Goal: Task Accomplishment & Management: Manage account settings

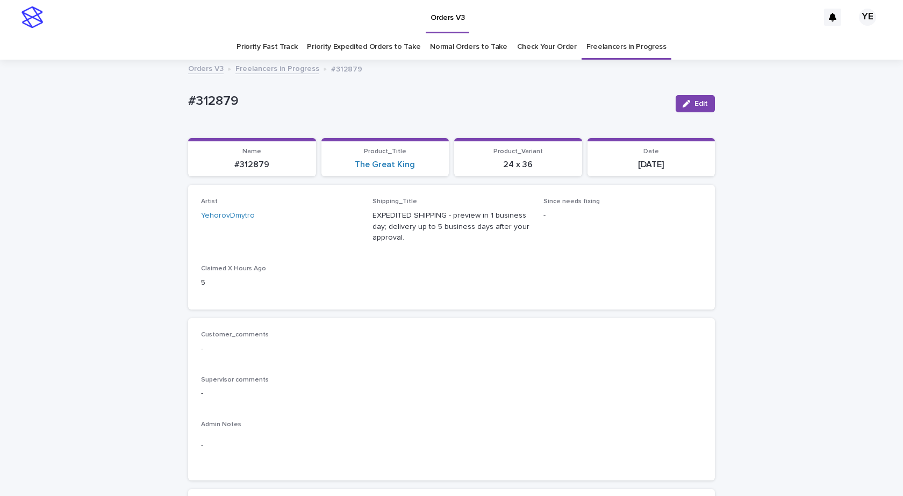
click at [265, 70] on link "Freelancers in Progress" at bounding box center [278, 68] width 84 height 12
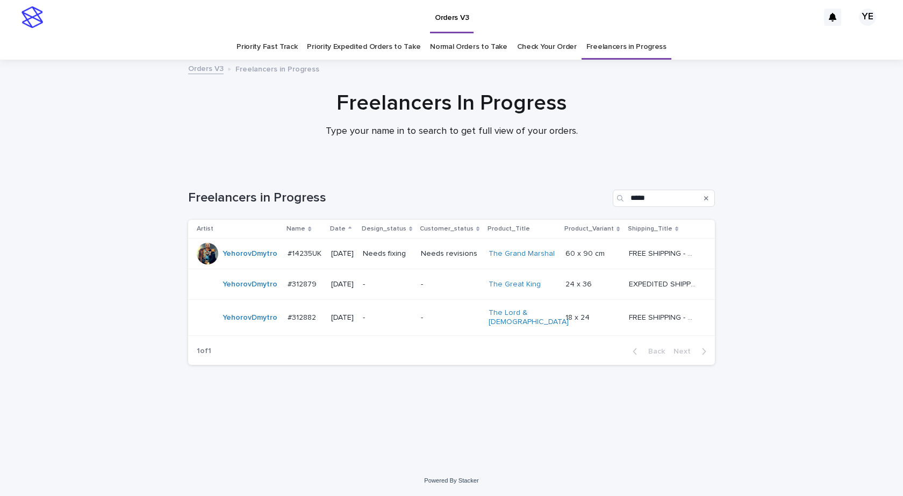
click at [243, 325] on div "YehorovDmytro" at bounding box center [238, 318] width 82 height 22
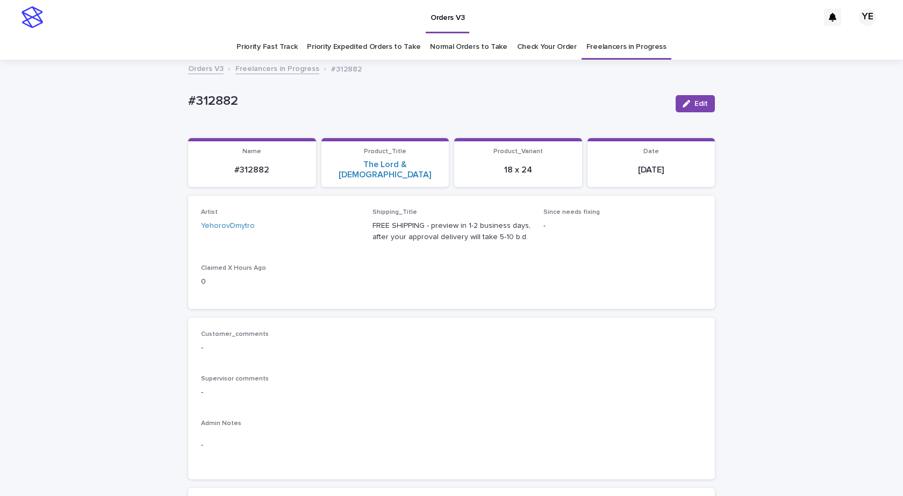
drag, startPoint x: 695, startPoint y: 104, endPoint x: 473, endPoint y: 127, distance: 223.3
click at [695, 103] on span "Edit" at bounding box center [701, 104] width 13 height 8
click at [334, 226] on icon at bounding box center [339, 231] width 11 height 11
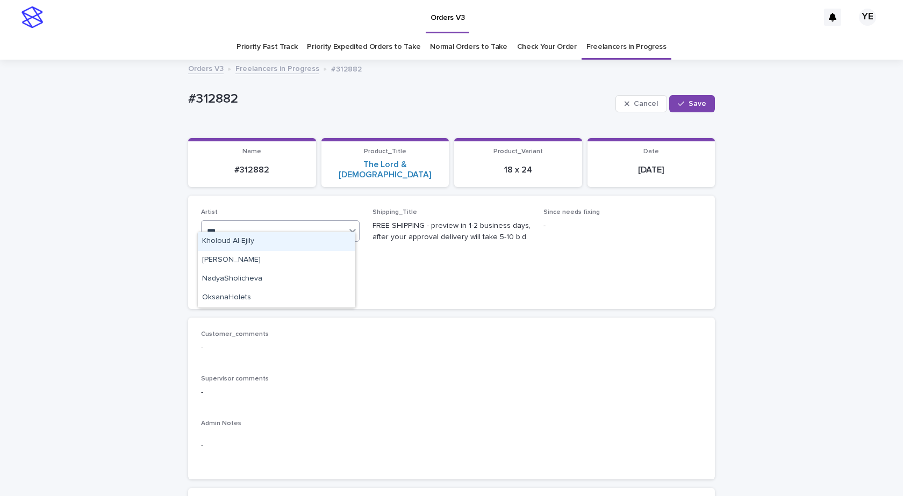
type input "****"
click at [275, 241] on div "OksanaHolets" at bounding box center [277, 241] width 158 height 19
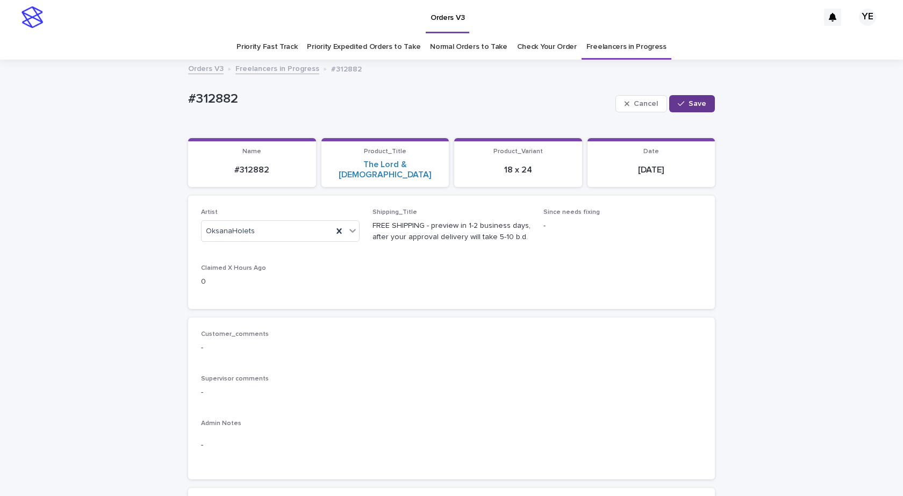
click at [685, 99] on button "Save" at bounding box center [692, 103] width 46 height 17
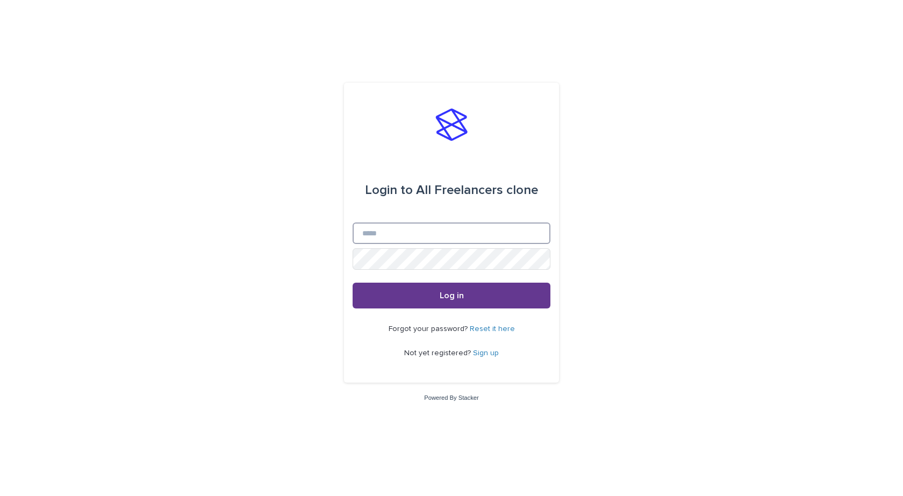
type input "**********"
click at [444, 296] on span "Log in" at bounding box center [452, 295] width 24 height 9
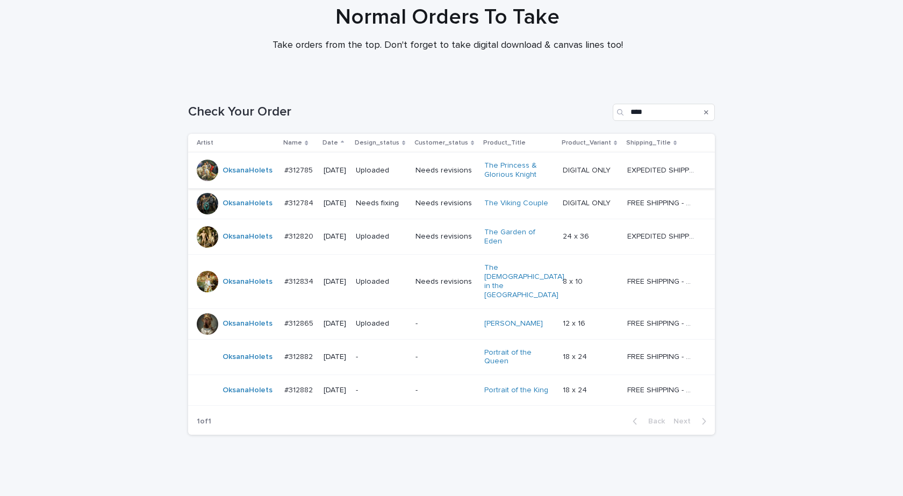
scroll to position [95, 0]
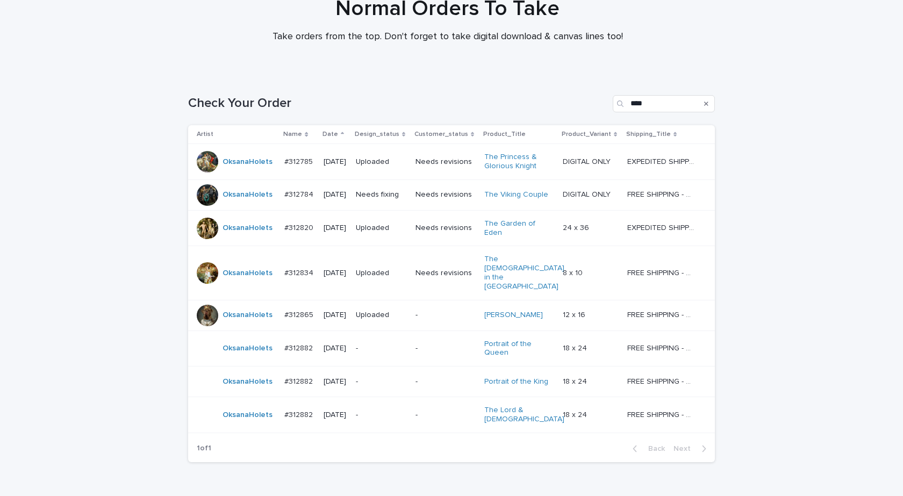
click at [243, 340] on td "OksanaHolets" at bounding box center [234, 349] width 92 height 36
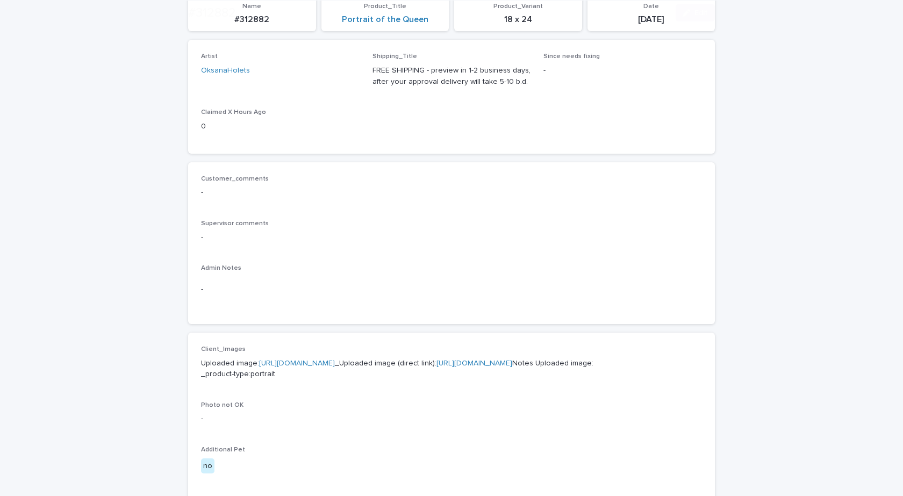
scroll to position [376, 0]
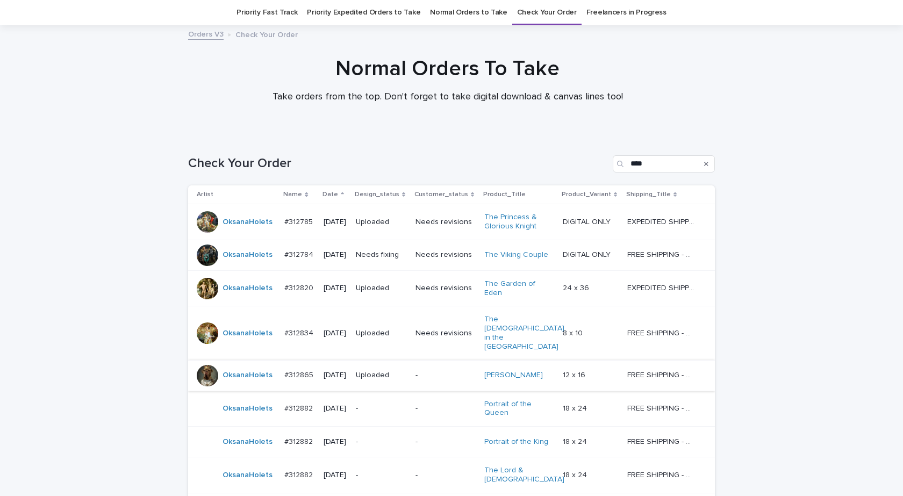
scroll to position [125, 0]
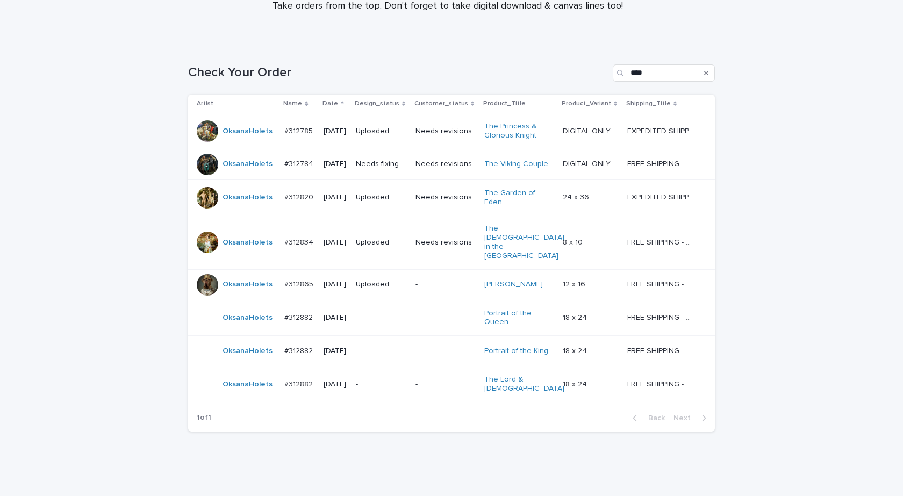
click at [233, 339] on td "OksanaHolets" at bounding box center [234, 351] width 92 height 31
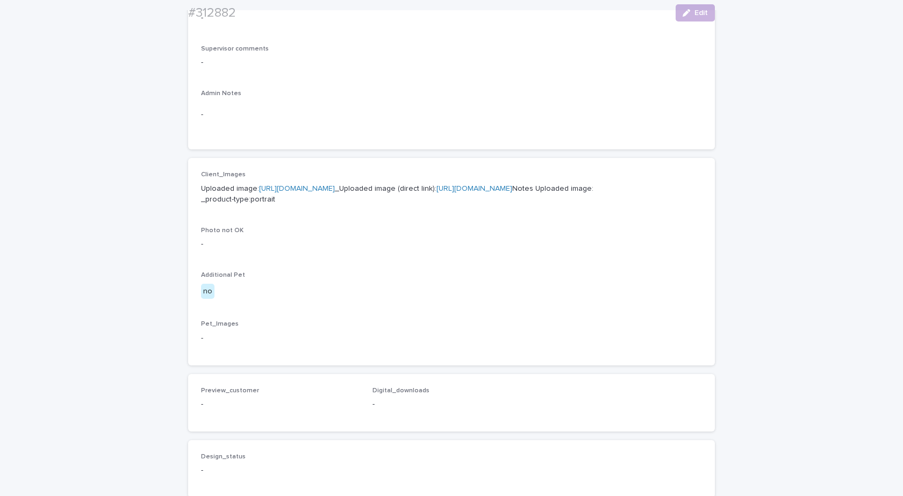
scroll to position [323, 0]
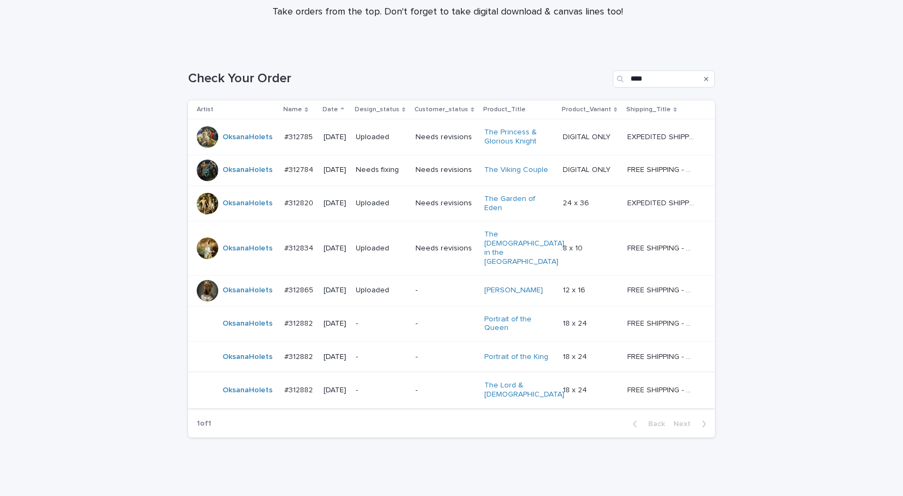
scroll to position [125, 0]
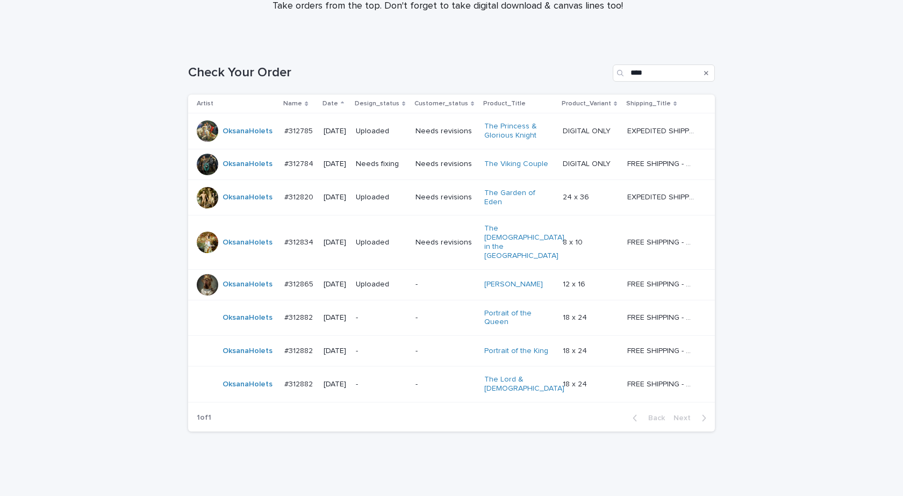
click at [254, 374] on div "OksanaHolets" at bounding box center [236, 385] width 79 height 22
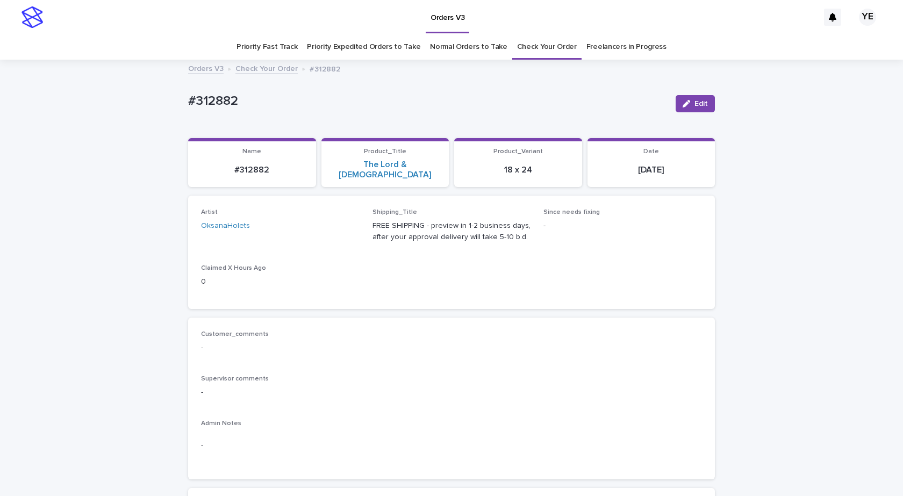
scroll to position [323, 0]
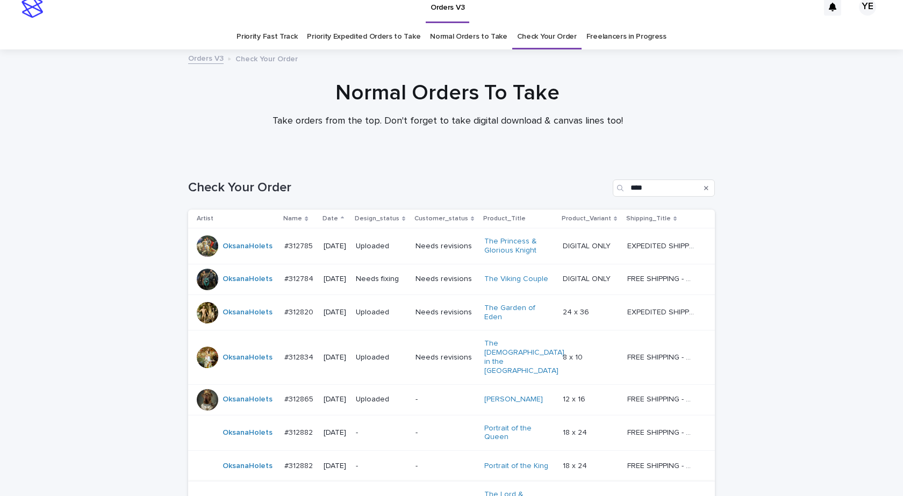
scroll to position [34, 0]
